Goal: Complete application form: Complete application form

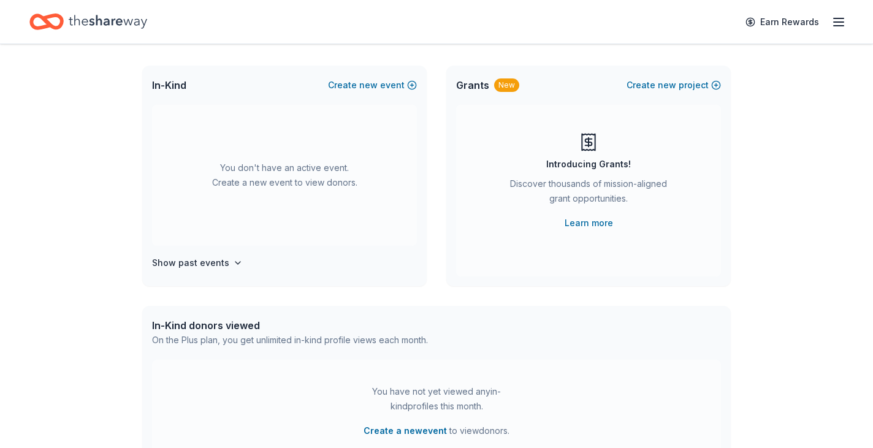
scroll to position [61, 0]
click at [393, 85] on button "Create new event" at bounding box center [372, 86] width 89 height 15
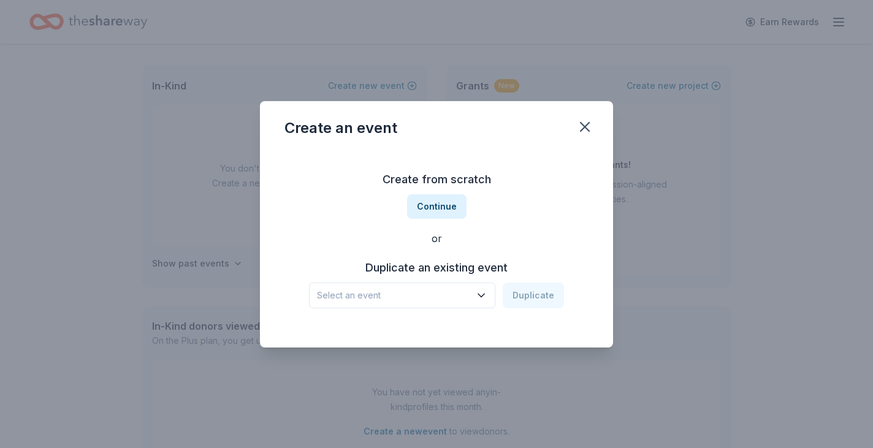
click at [454, 300] on span "Select an event" at bounding box center [393, 295] width 153 height 15
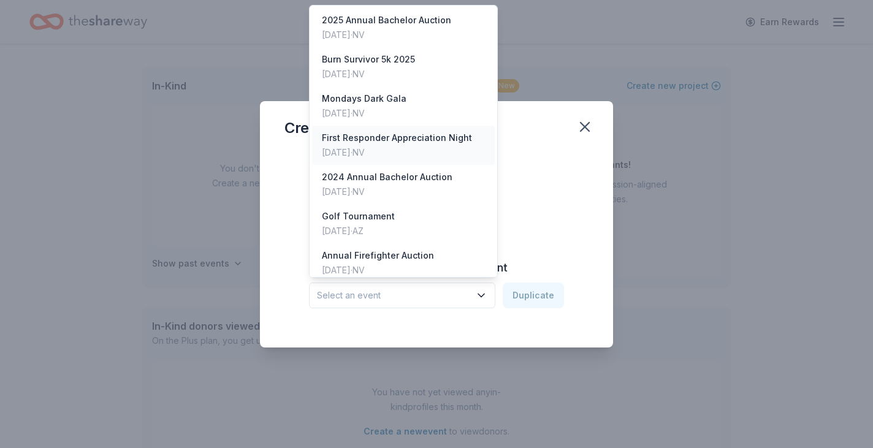
click at [416, 141] on div "First Responder Appreciation Night" at bounding box center [397, 138] width 150 height 15
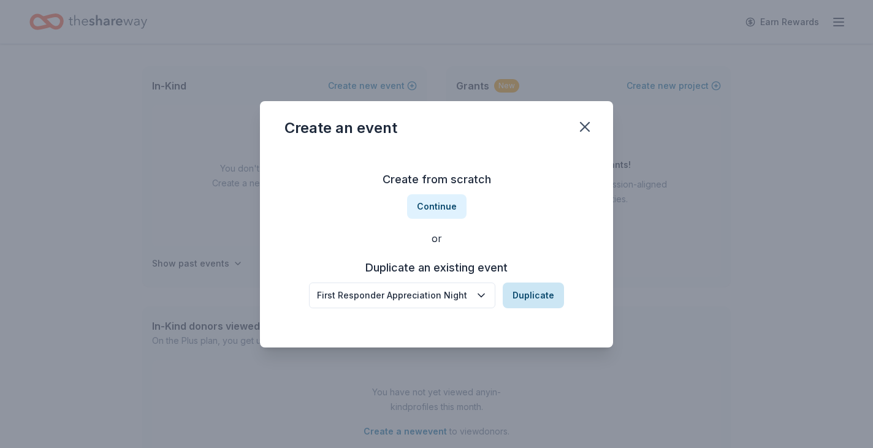
click at [547, 302] on button "Duplicate" at bounding box center [533, 296] width 61 height 26
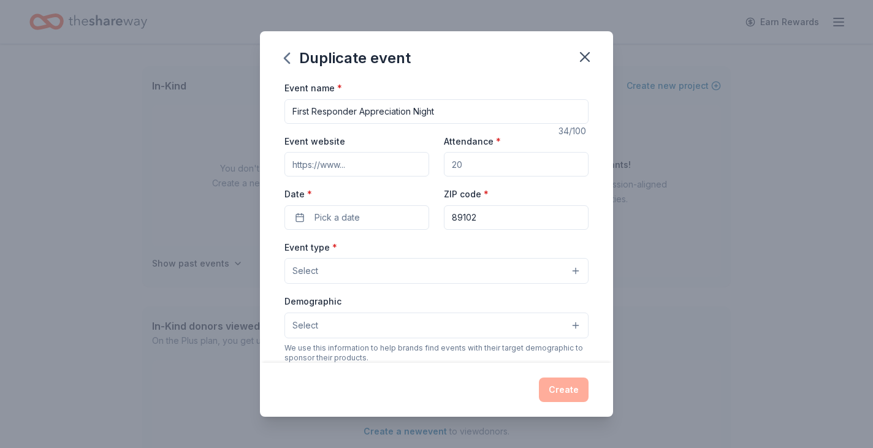
click at [478, 166] on input "Attendance *" at bounding box center [516, 164] width 145 height 25
type input "200"
click at [367, 228] on button "Pick a date" at bounding box center [357, 217] width 145 height 25
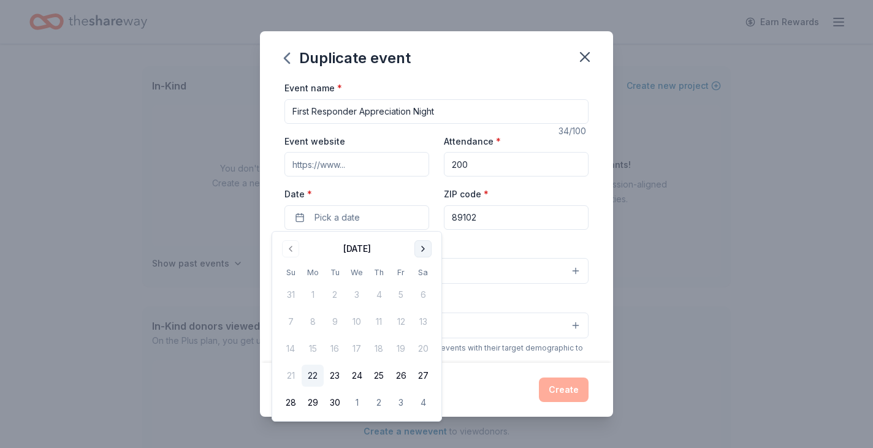
click at [424, 248] on button "Go to next month" at bounding box center [423, 248] width 17 height 17
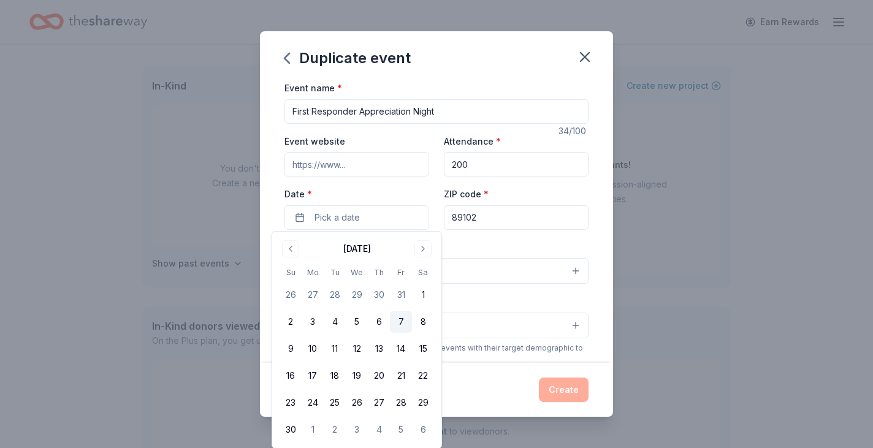
click at [400, 318] on button "7" at bounding box center [401, 322] width 22 height 22
click at [594, 234] on div "Event name * First Responder Appreciation Night 34 /100 Event website Attendanc…" at bounding box center [436, 221] width 353 height 283
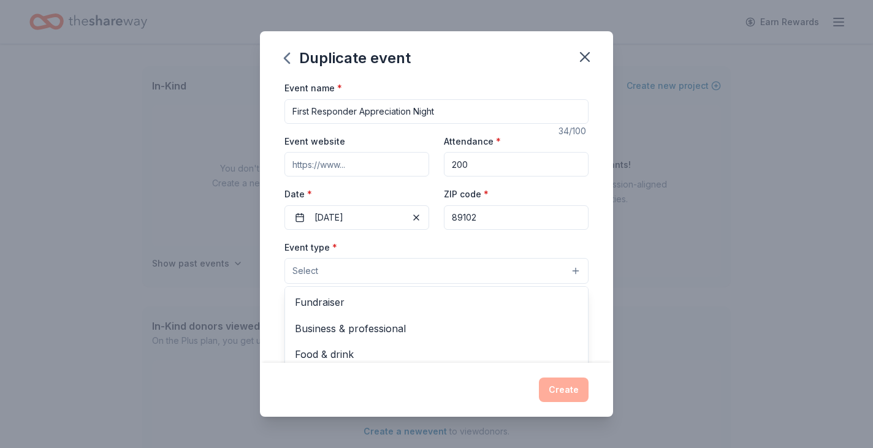
click at [407, 275] on button "Select" at bounding box center [437, 271] width 304 height 26
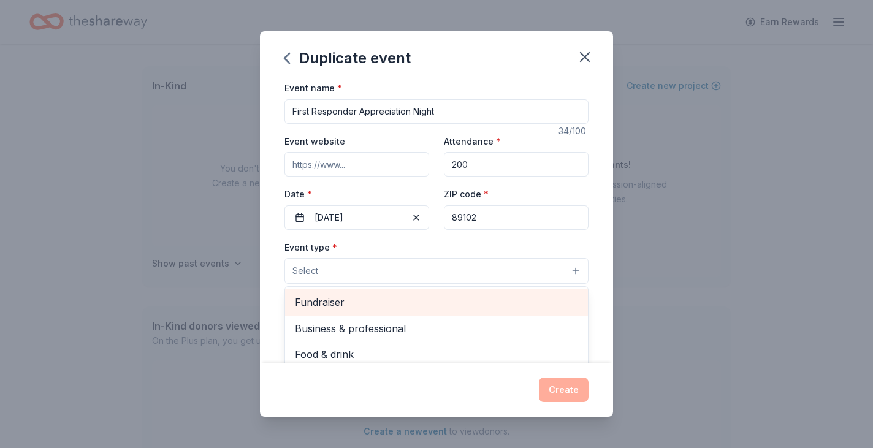
click at [357, 303] on span "Fundraiser" at bounding box center [436, 302] width 283 height 16
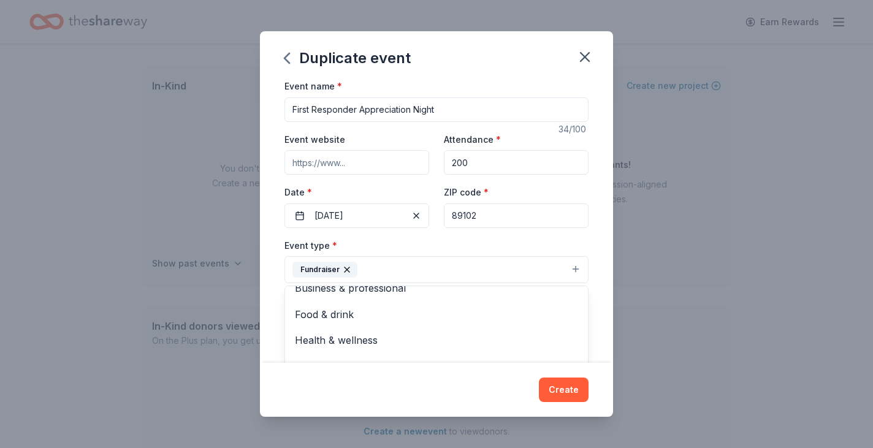
scroll to position [0, 0]
click at [373, 166] on div "Event name * First Responder Appreciation Night 34 /100 Event website Attendanc…" at bounding box center [437, 364] width 304 height 568
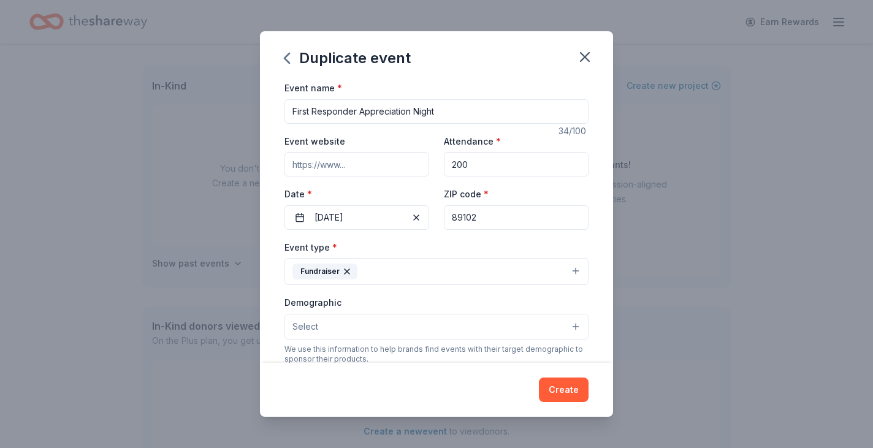
click at [373, 166] on input "Event website" at bounding box center [357, 164] width 145 height 25
type input "theburnfoundation.org"
click at [567, 396] on button "Create" at bounding box center [564, 390] width 50 height 25
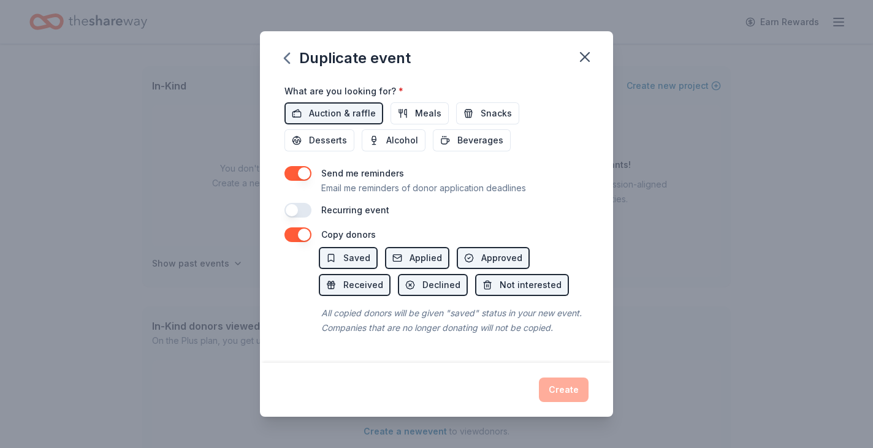
scroll to position [429, 0]
click at [572, 389] on div "Create" at bounding box center [437, 390] width 304 height 25
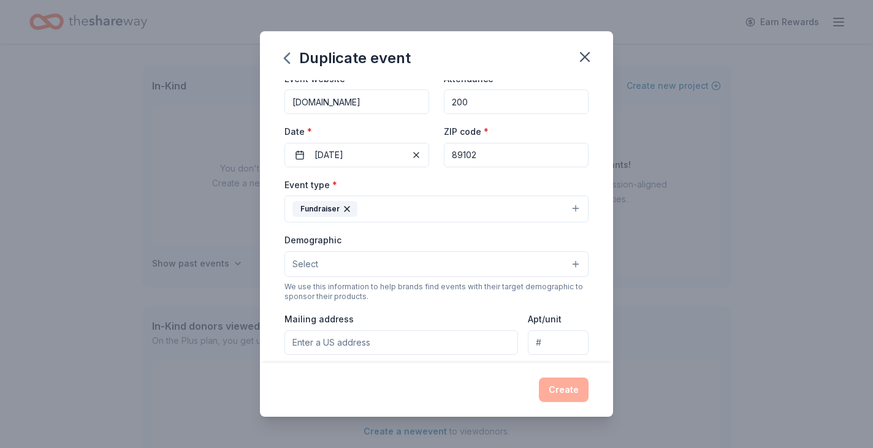
scroll to position [64, 0]
type input "3111 South Valley View Boulevard, Las Vegas, NV, 89102"
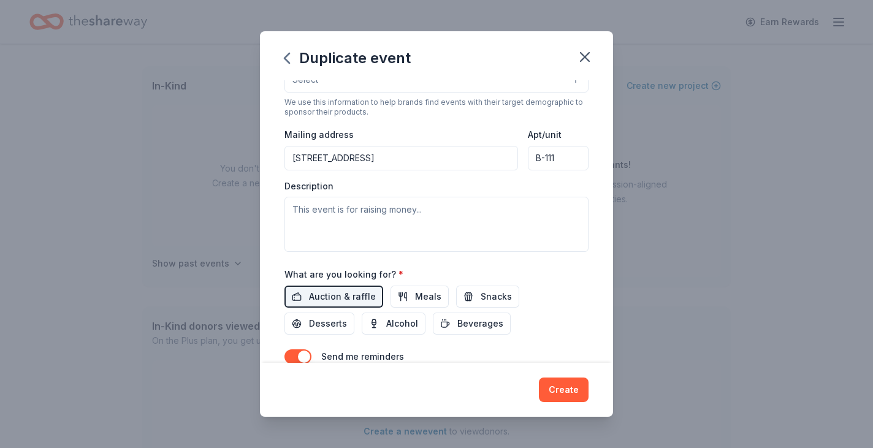
scroll to position [261, 0]
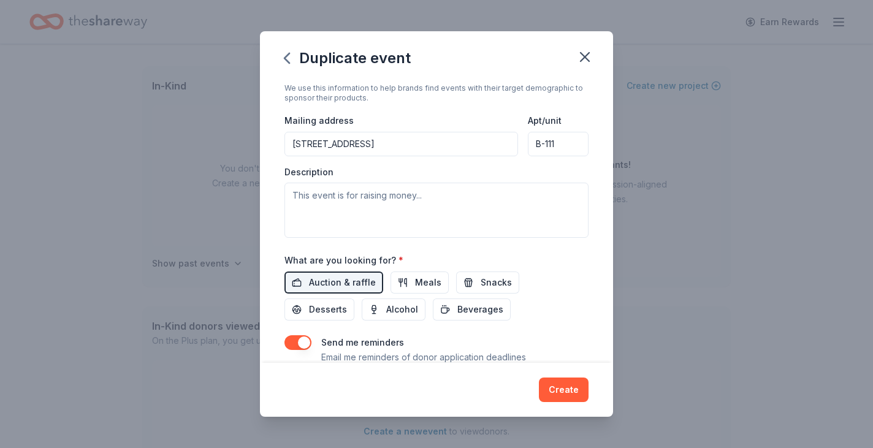
type input "B-111"
click at [383, 194] on textarea at bounding box center [437, 210] width 304 height 55
paste textarea "Hi! My name is Jessica and I am with The Firefighters of Southern Nevada Burn F…"
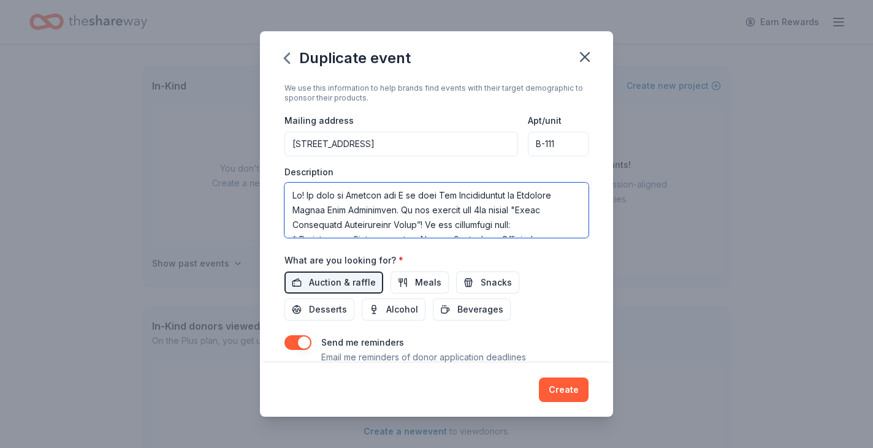
scroll to position [530, 0]
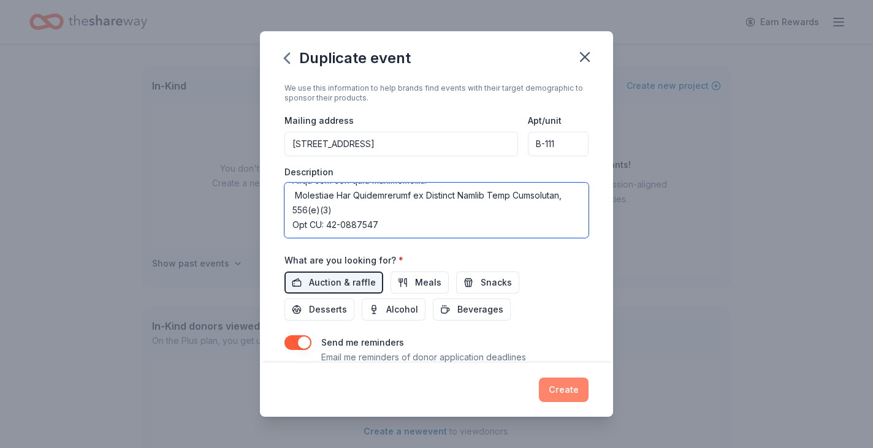
type textarea "Hi! My name is Jessica and I am with The Firefighters of Southern Nevada Burn F…"
click at [571, 391] on button "Create" at bounding box center [564, 390] width 50 height 25
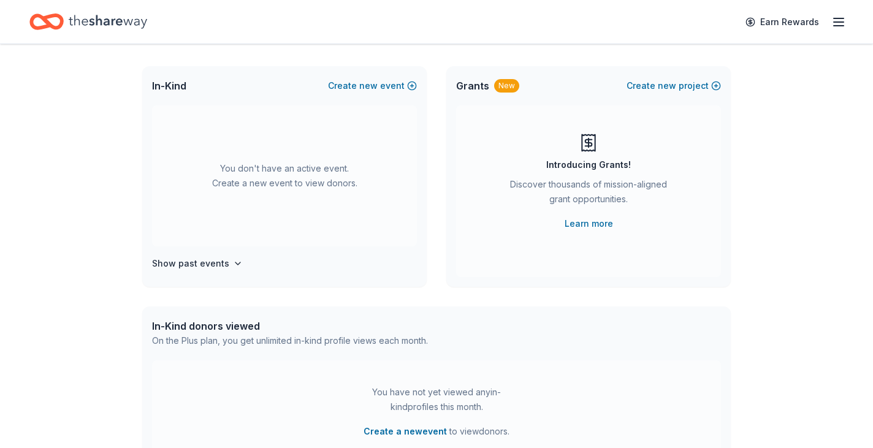
scroll to position [0, 0]
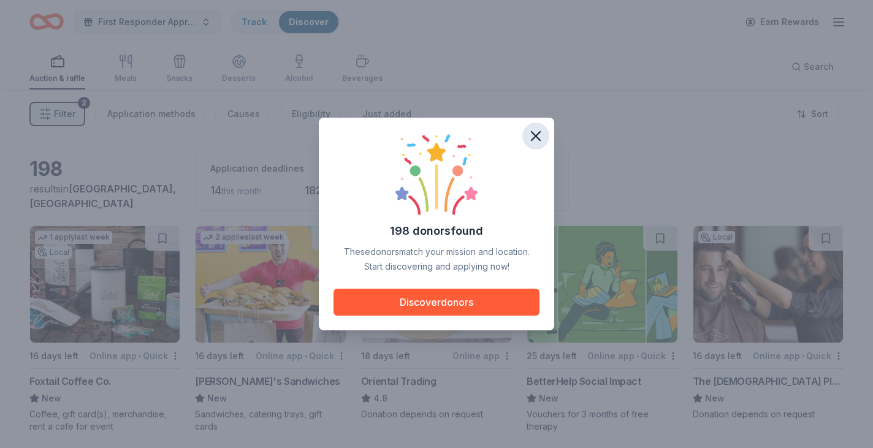
click at [536, 138] on icon "button" at bounding box center [535, 136] width 17 height 17
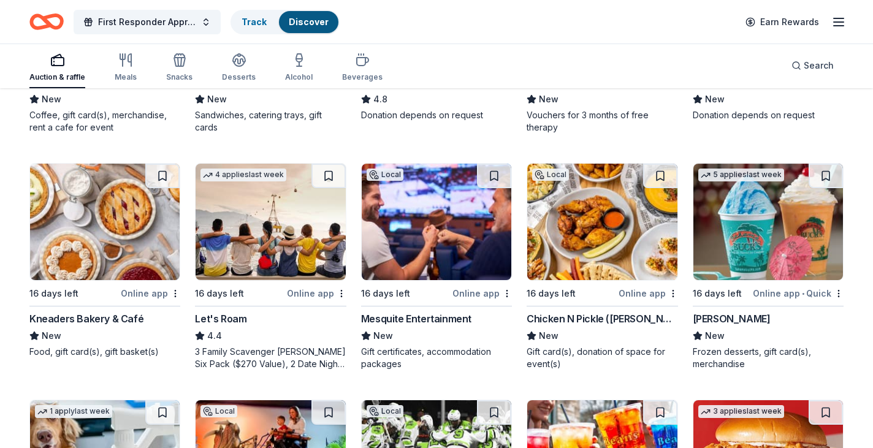
scroll to position [300, 0]
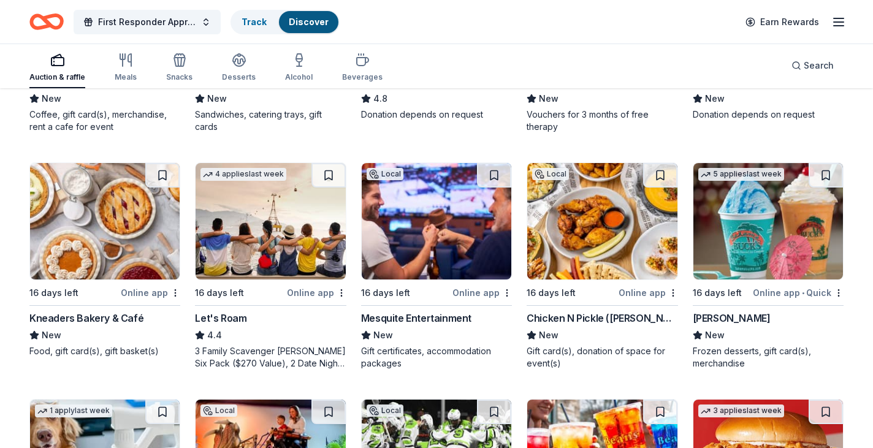
click at [588, 205] on img at bounding box center [602, 221] width 150 height 117
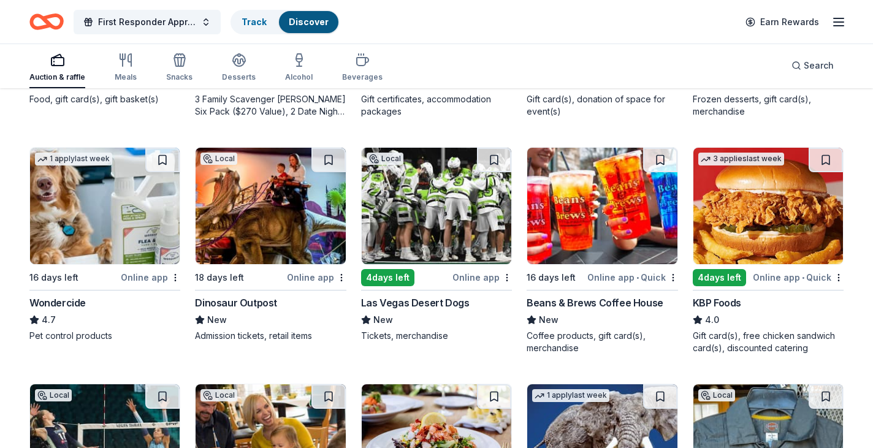
scroll to position [556, 0]
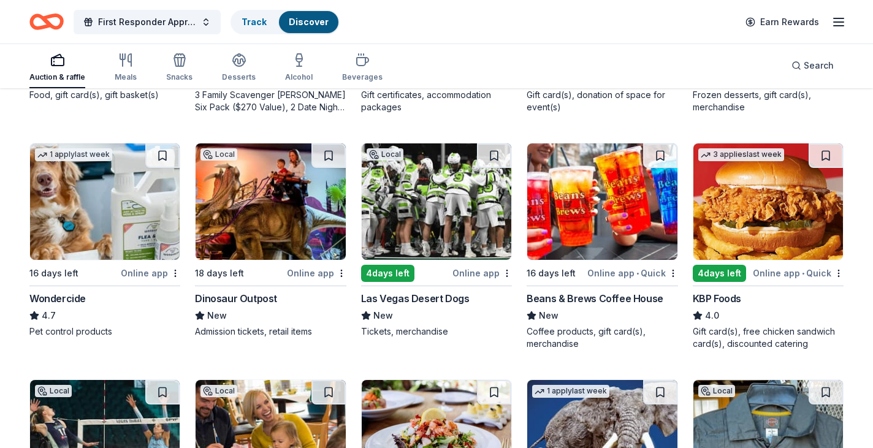
click at [444, 208] on img at bounding box center [437, 202] width 150 height 117
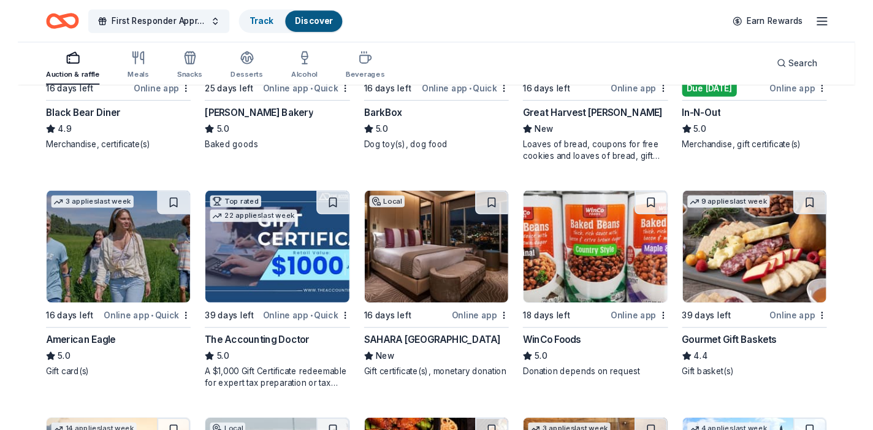
scroll to position [1452, 0]
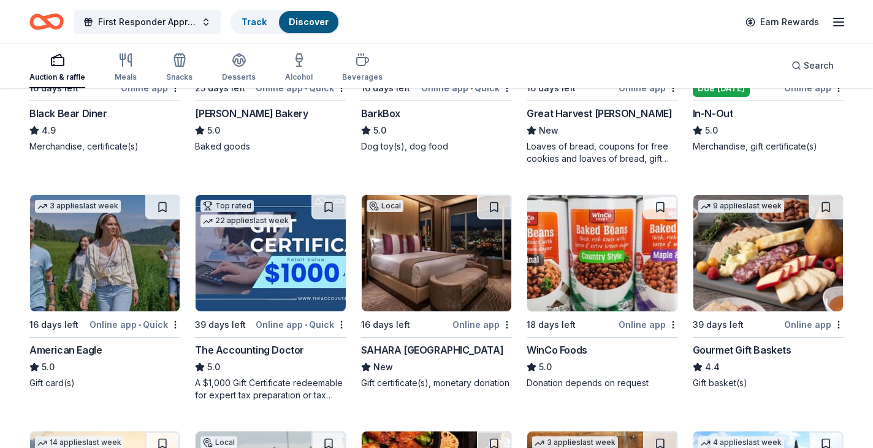
click at [428, 243] on img at bounding box center [437, 253] width 150 height 117
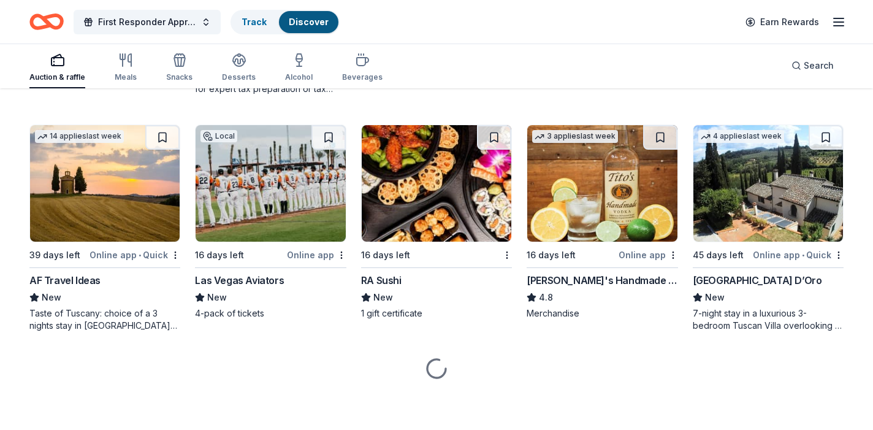
scroll to position [1758, 0]
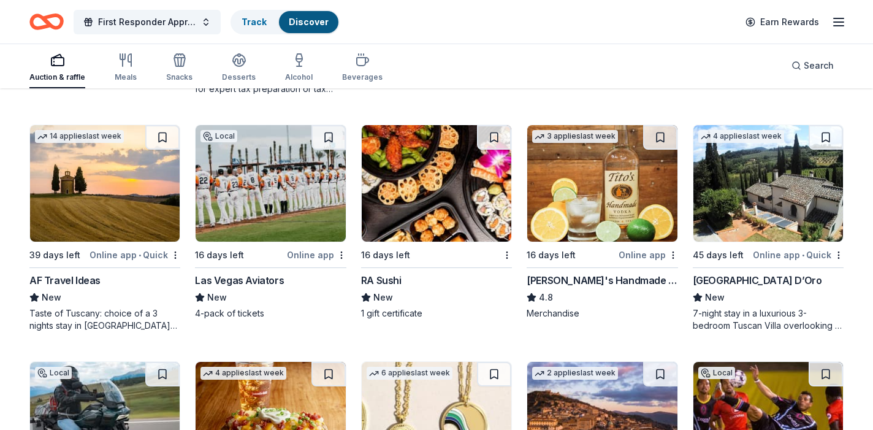
click at [282, 212] on img at bounding box center [271, 183] width 150 height 117
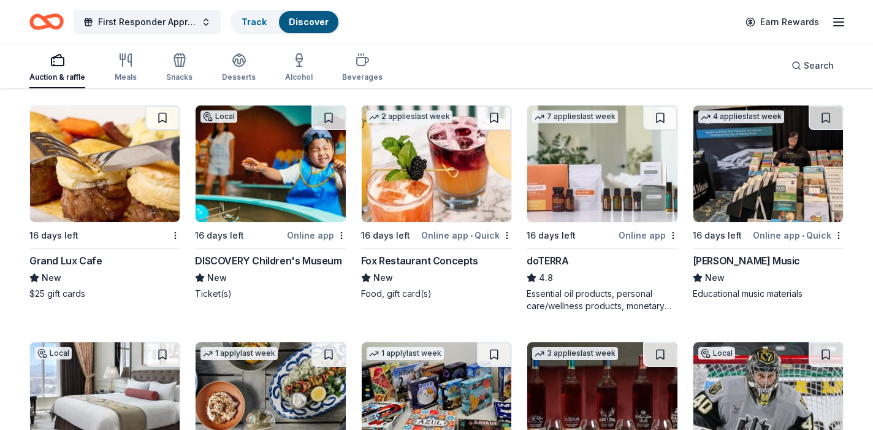
scroll to position [2725, 0]
click at [430, 174] on img at bounding box center [437, 163] width 150 height 117
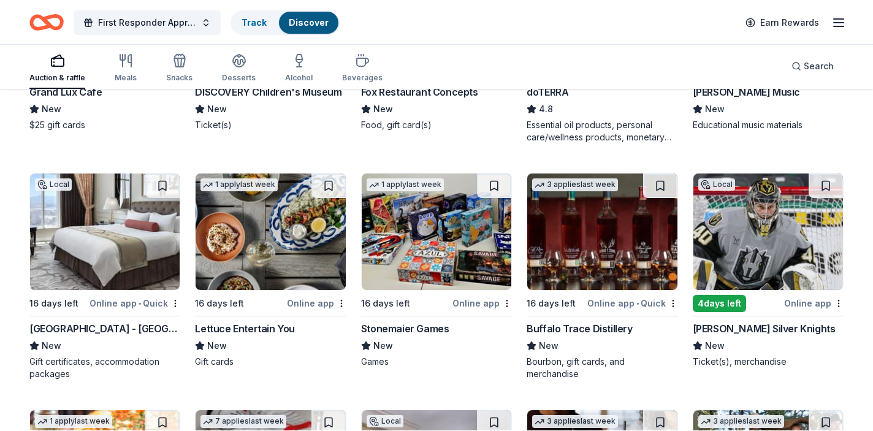
scroll to position [2895, 0]
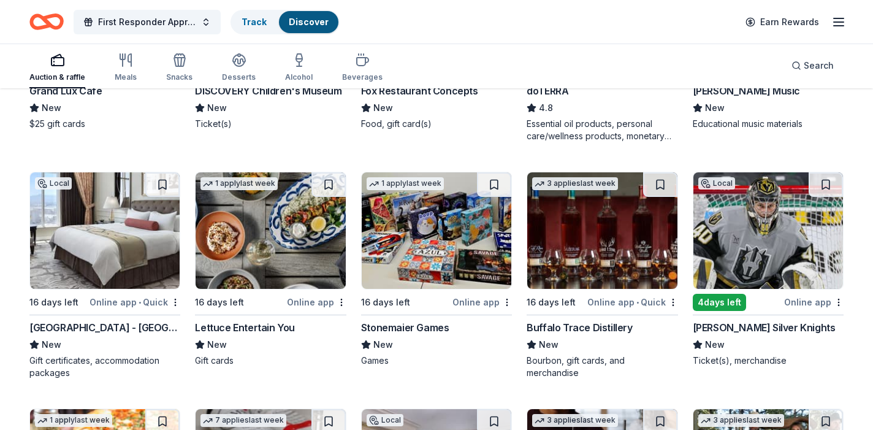
click at [312, 234] on img at bounding box center [271, 230] width 150 height 117
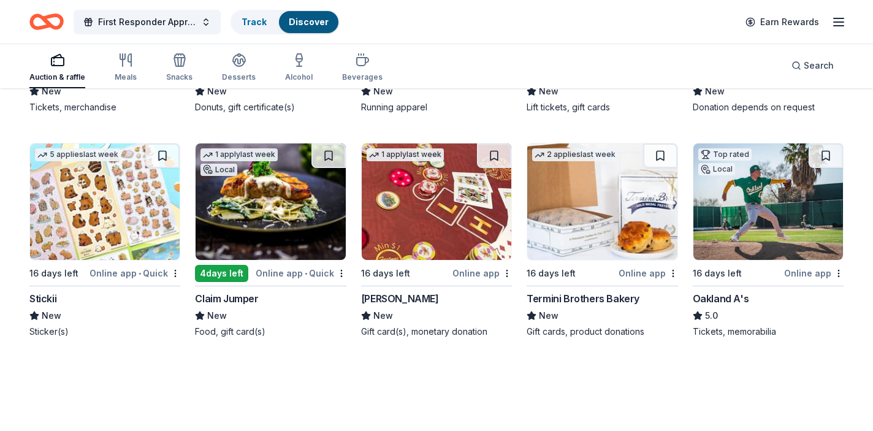
scroll to position [3622, 0]
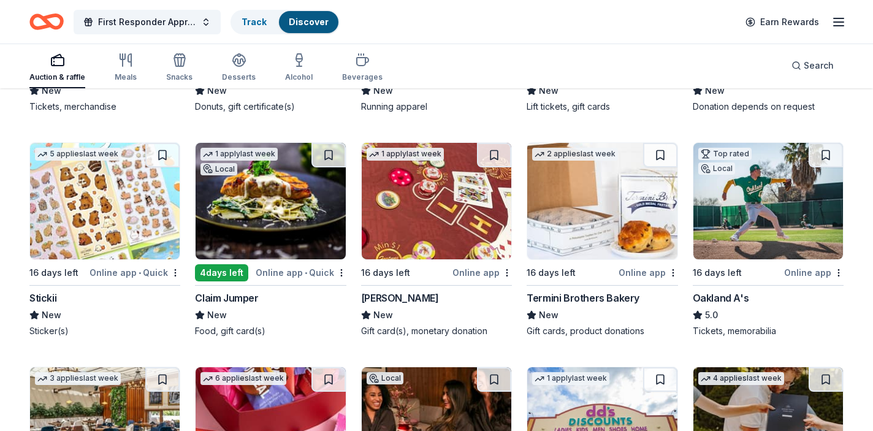
click at [403, 231] on img at bounding box center [437, 201] width 150 height 117
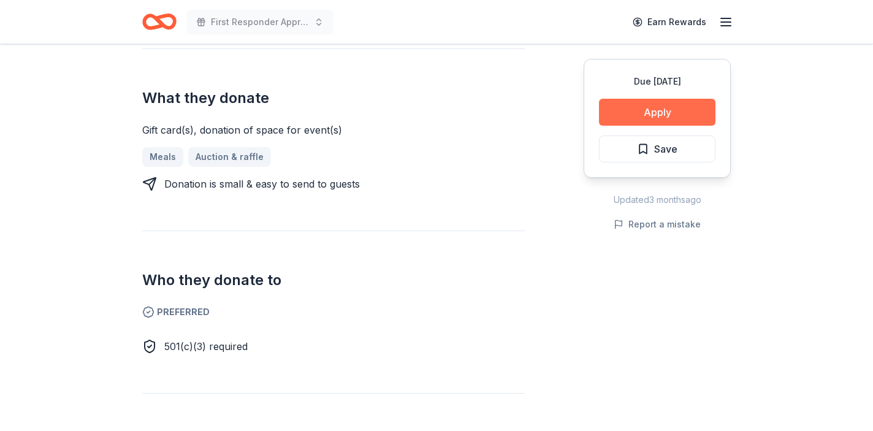
scroll to position [477, 0]
click at [672, 107] on button "Apply" at bounding box center [657, 112] width 117 height 27
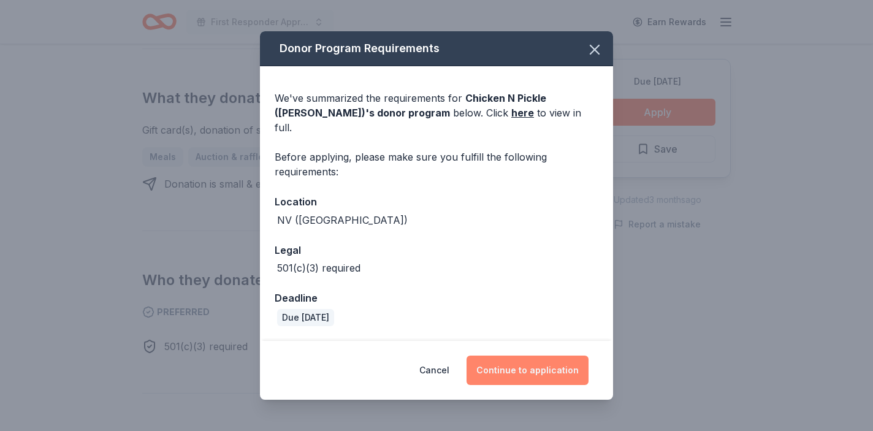
click at [529, 365] on button "Continue to application" at bounding box center [528, 370] width 122 height 29
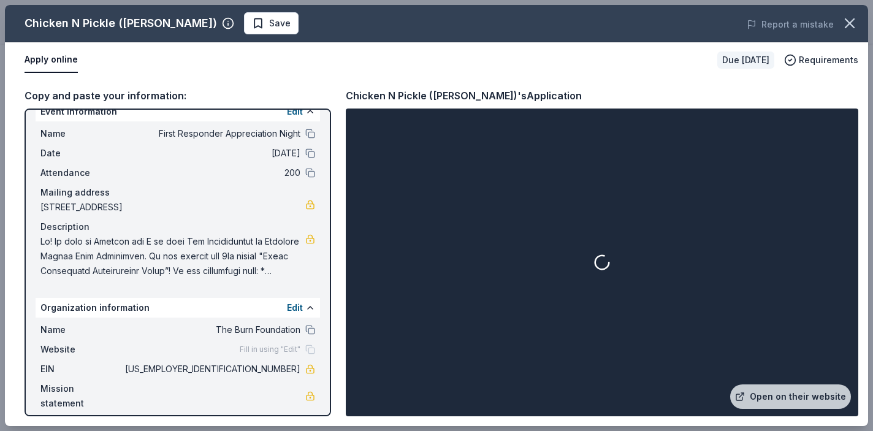
scroll to position [13, 0]
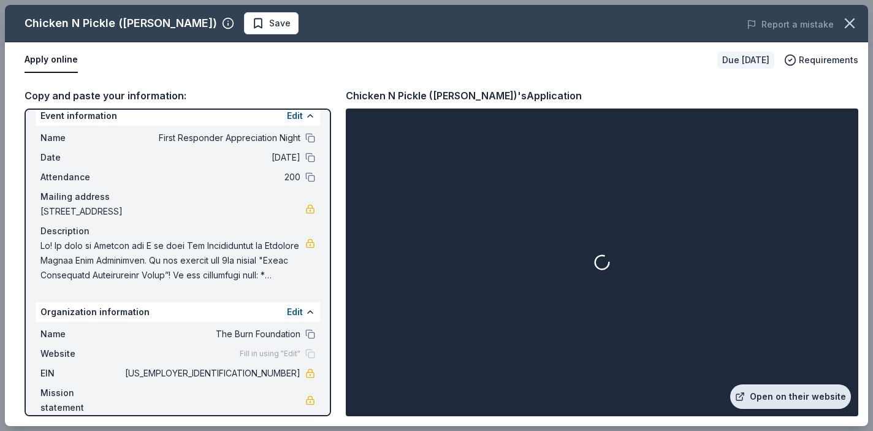
click at [765, 397] on link "Open on their website" at bounding box center [790, 397] width 121 height 25
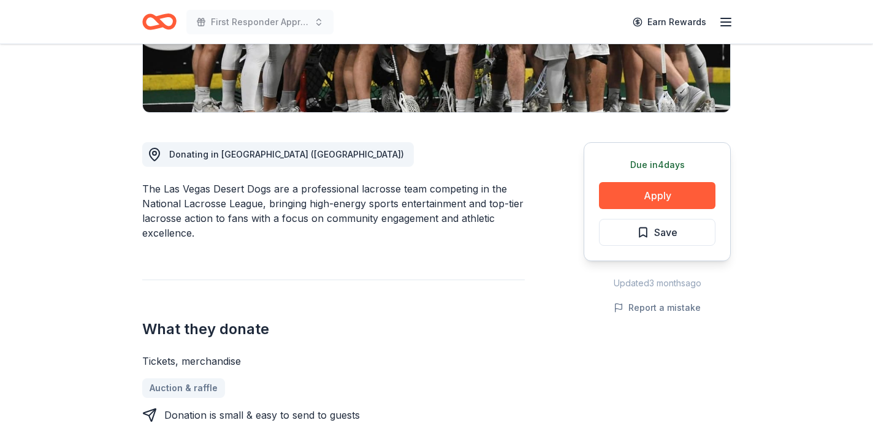
scroll to position [278, 0]
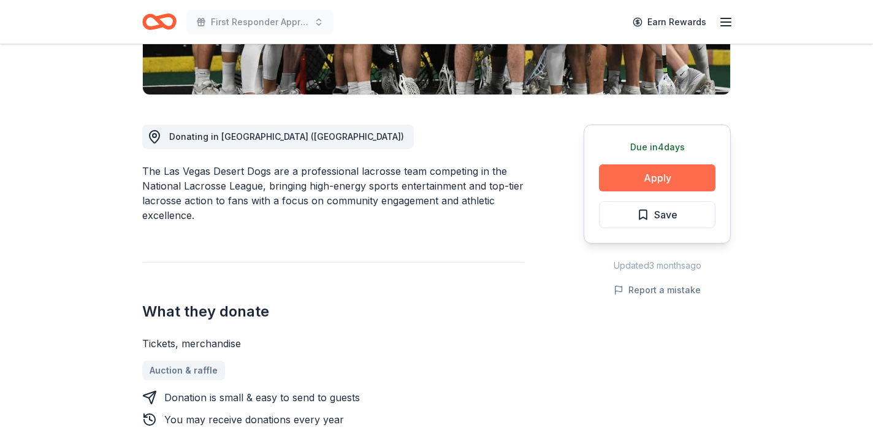
click at [634, 174] on button "Apply" at bounding box center [657, 177] width 117 height 27
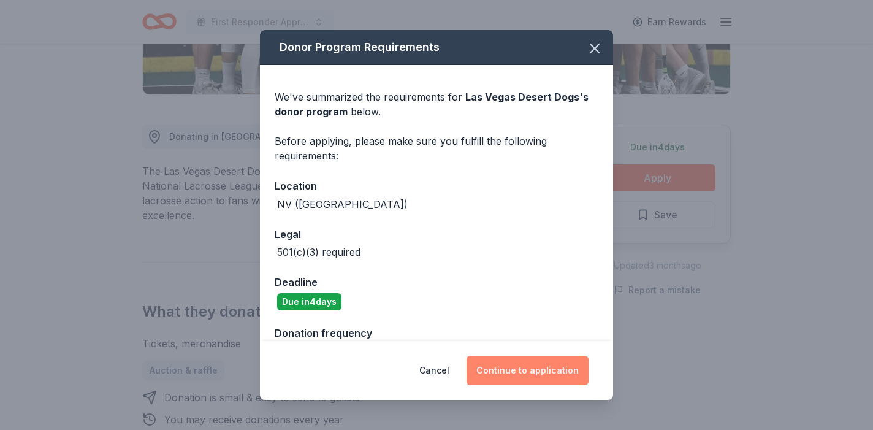
click at [521, 372] on button "Continue to application" at bounding box center [528, 370] width 122 height 29
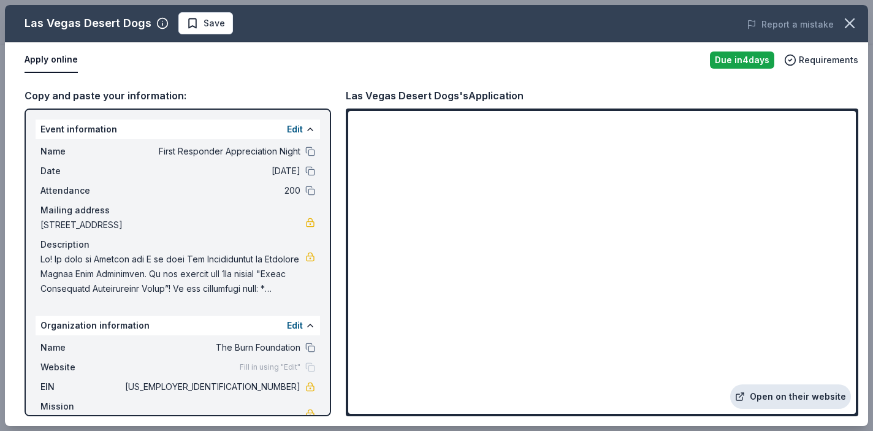
click at [768, 399] on link "Open on their website" at bounding box center [790, 397] width 121 height 25
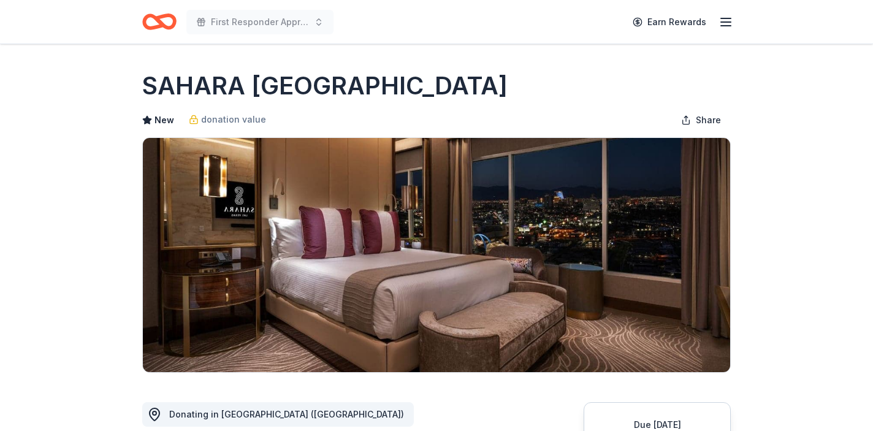
scroll to position [199, 0]
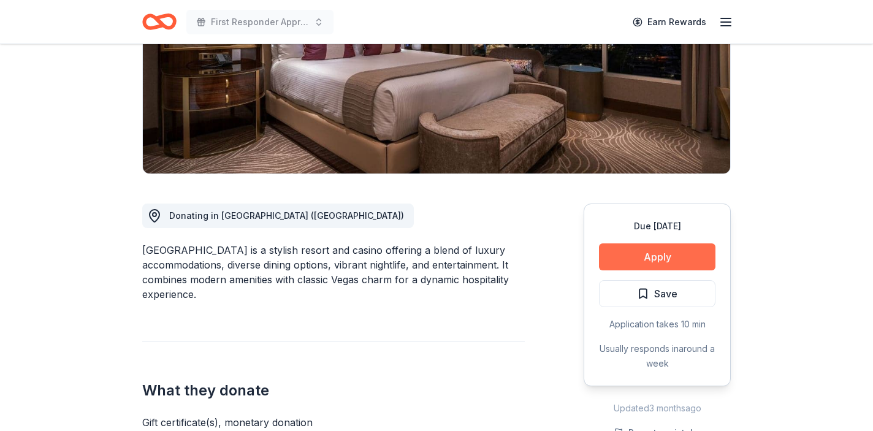
click at [638, 253] on button "Apply" at bounding box center [657, 256] width 117 height 27
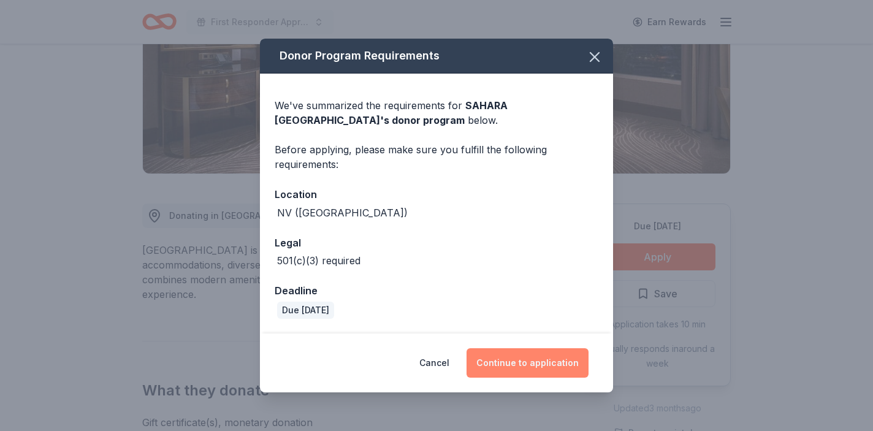
click at [522, 362] on button "Continue to application" at bounding box center [528, 362] width 122 height 29
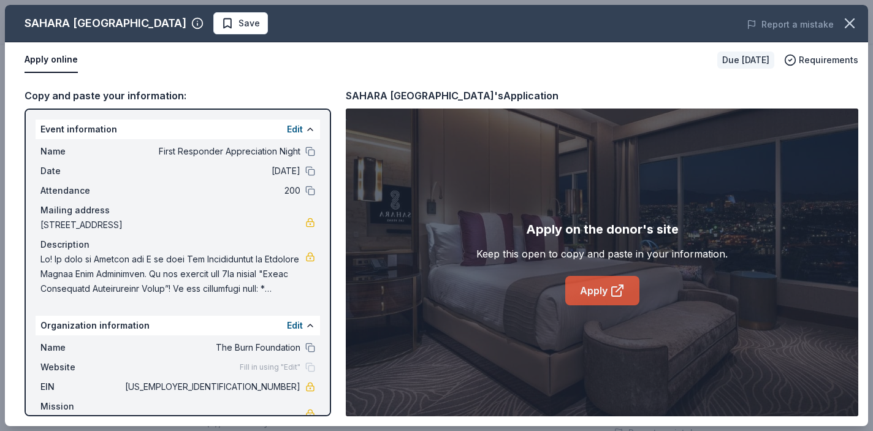
click at [613, 294] on icon at bounding box center [617, 290] width 15 height 15
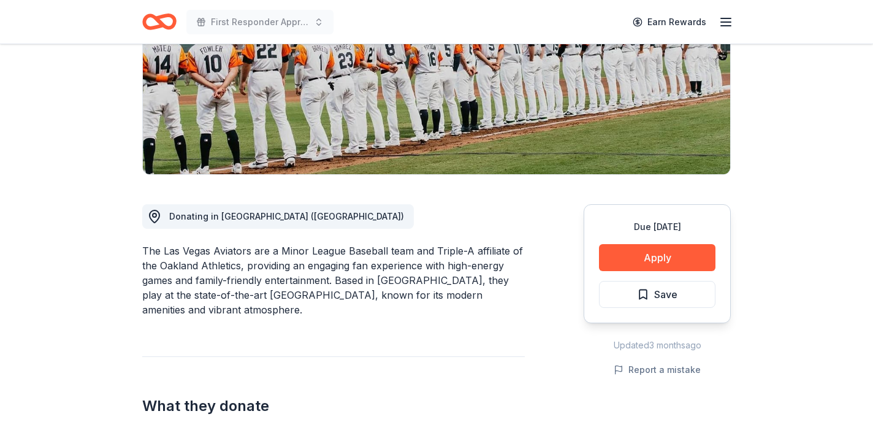
scroll to position [202, 0]
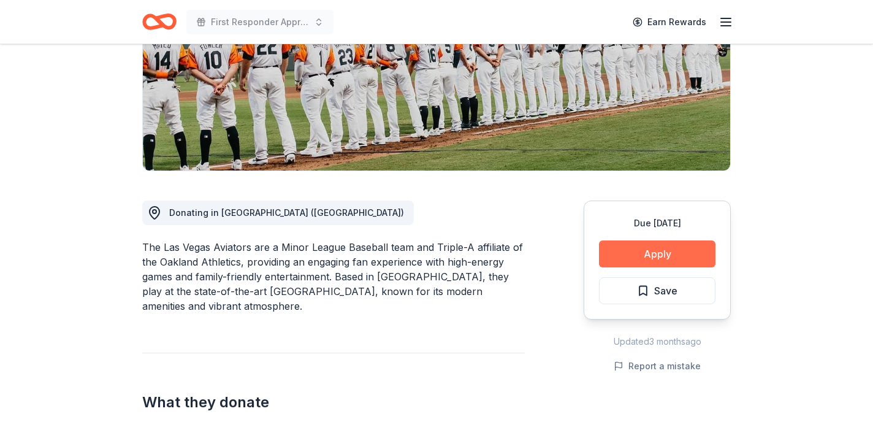
click at [640, 256] on button "Apply" at bounding box center [657, 253] width 117 height 27
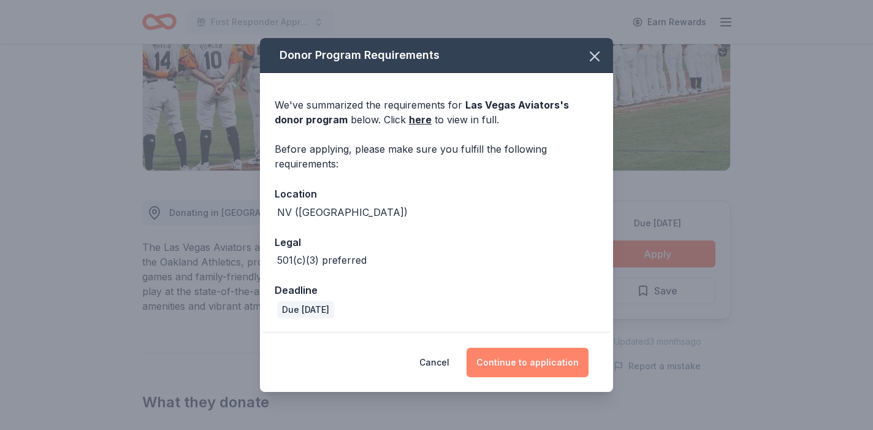
click at [553, 362] on button "Continue to application" at bounding box center [528, 362] width 122 height 29
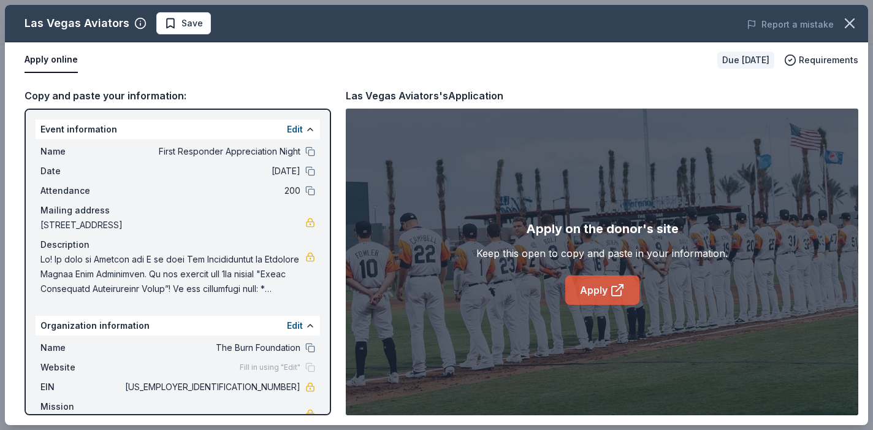
click at [596, 296] on link "Apply" at bounding box center [602, 289] width 74 height 29
click at [101, 2] on div "Las Vegas Aviators Save Report a mistake Apply online Due in 16 days Requiremen…" at bounding box center [436, 215] width 873 height 430
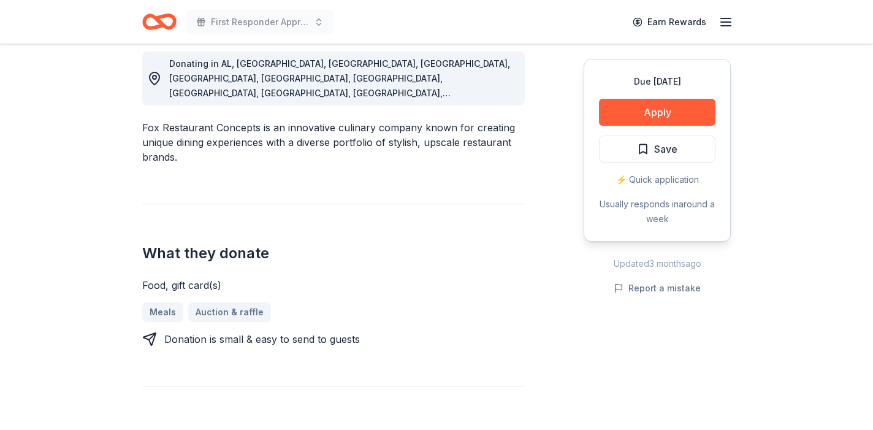
scroll to position [353, 0]
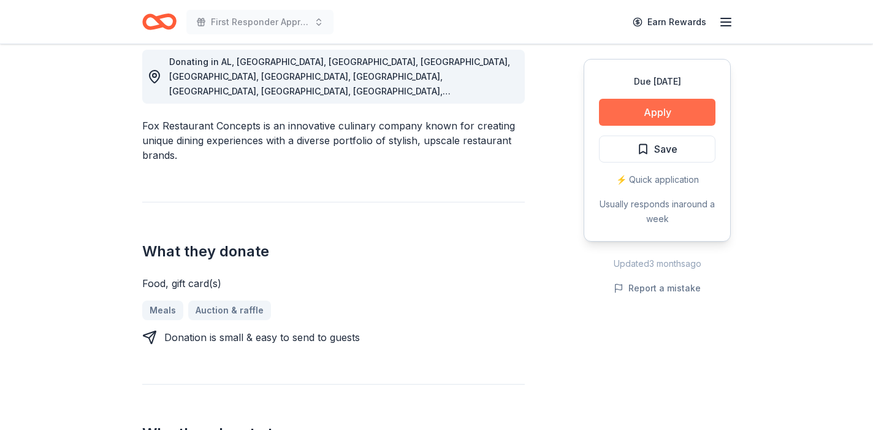
click at [677, 104] on button "Apply" at bounding box center [657, 112] width 117 height 27
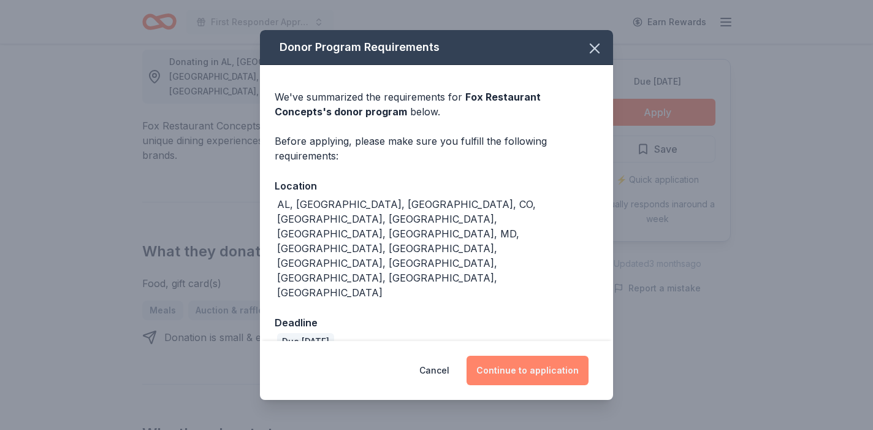
click at [546, 356] on button "Continue to application" at bounding box center [528, 370] width 122 height 29
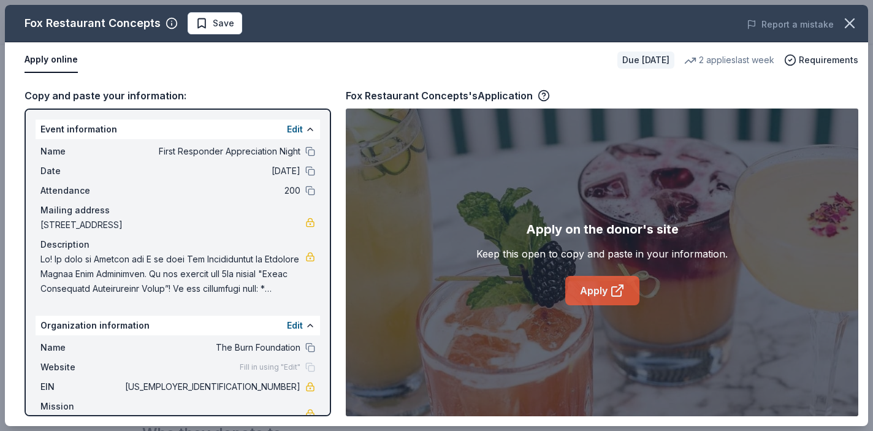
click at [591, 293] on link "Apply" at bounding box center [602, 290] width 74 height 29
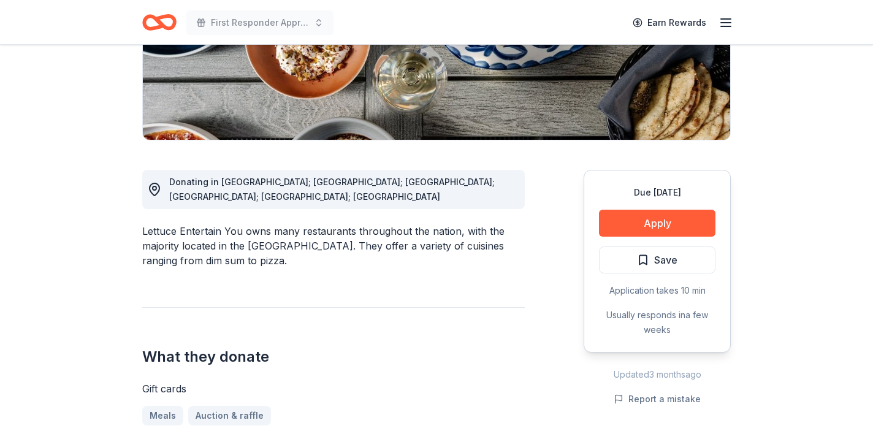
scroll to position [236, 0]
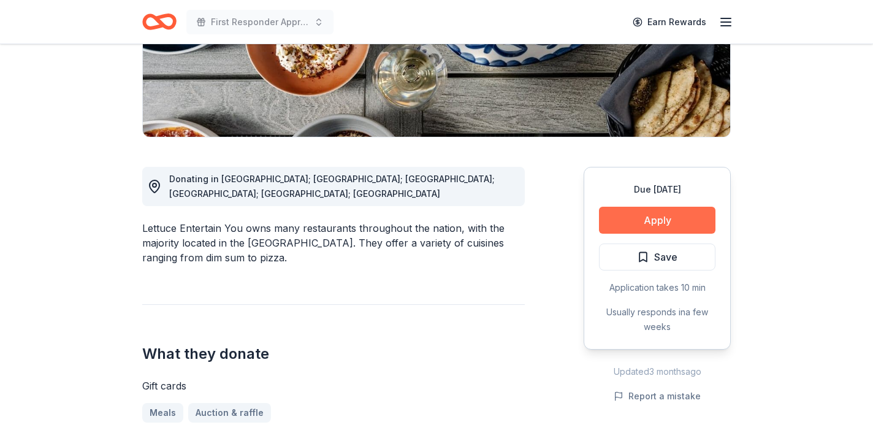
click at [664, 209] on button "Apply" at bounding box center [657, 220] width 117 height 27
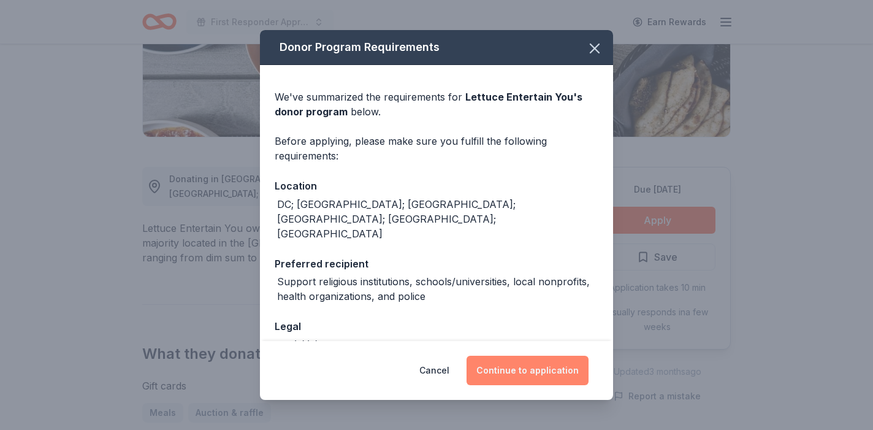
click at [510, 373] on button "Continue to application" at bounding box center [528, 370] width 122 height 29
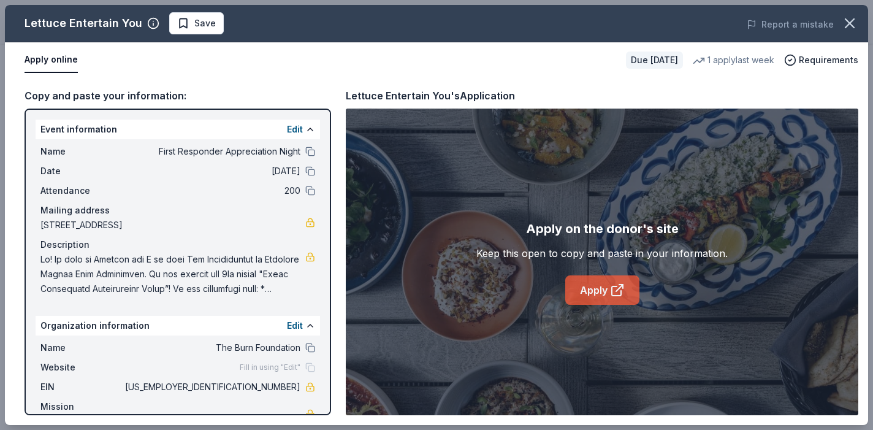
click at [588, 299] on link "Apply" at bounding box center [602, 289] width 74 height 29
